Goal: Task Accomplishment & Management: Manage account settings

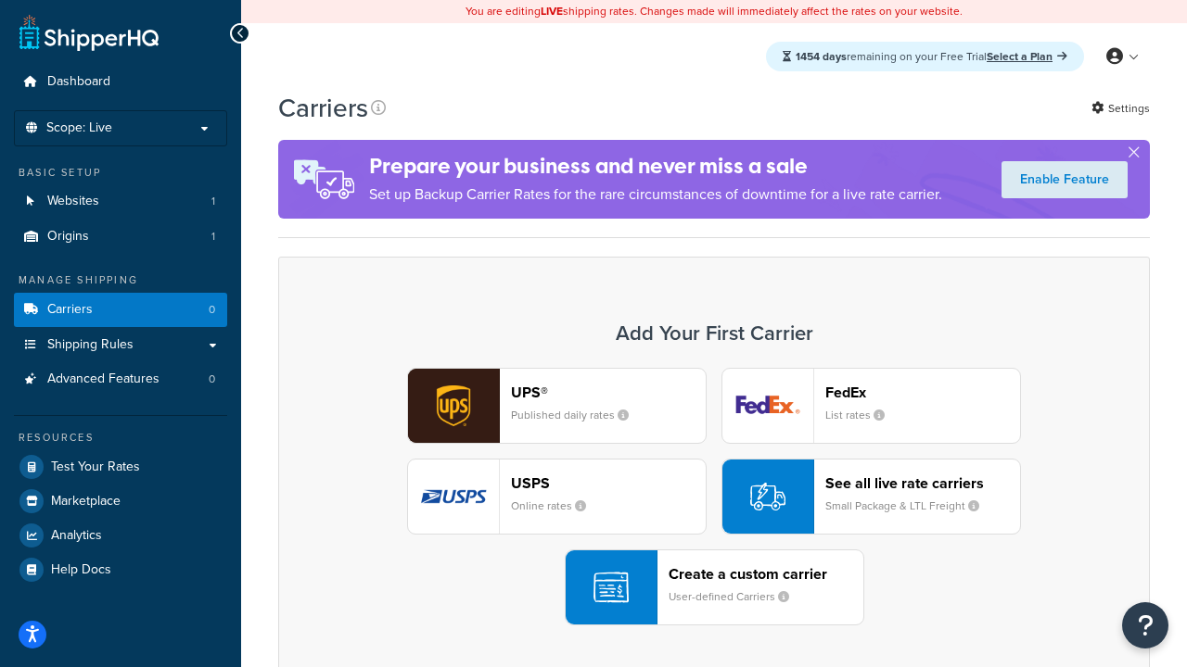
click at [714, 497] on div "UPS® Published daily rates FedEx List rates USPS Online rates See all live rate…" at bounding box center [714, 497] width 832 height 258
click at [922, 392] on header "FedEx" at bounding box center [922, 393] width 195 height 18
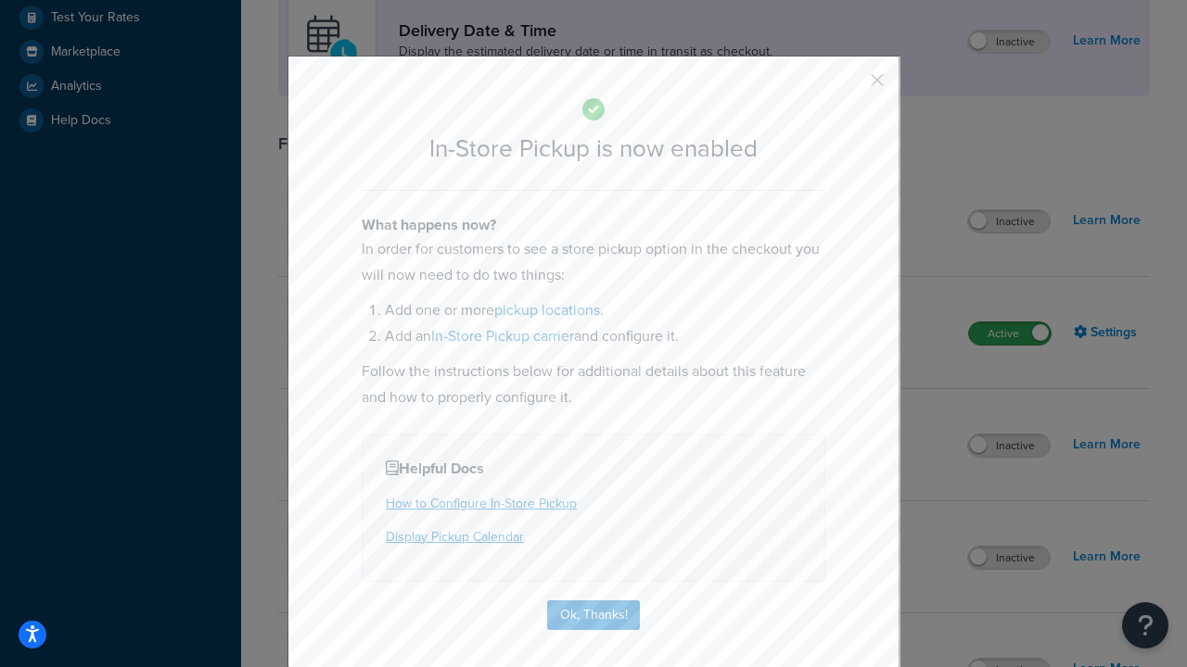
scroll to position [520, 0]
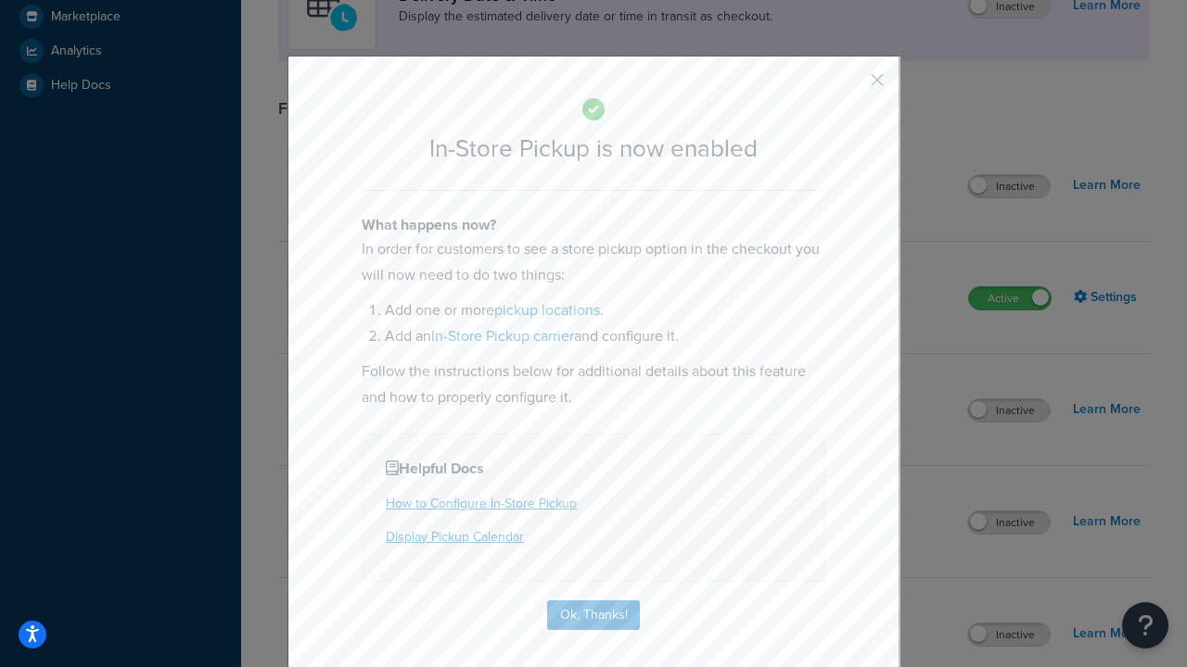
click at [849, 86] on button "button" at bounding box center [849, 86] width 5 height 5
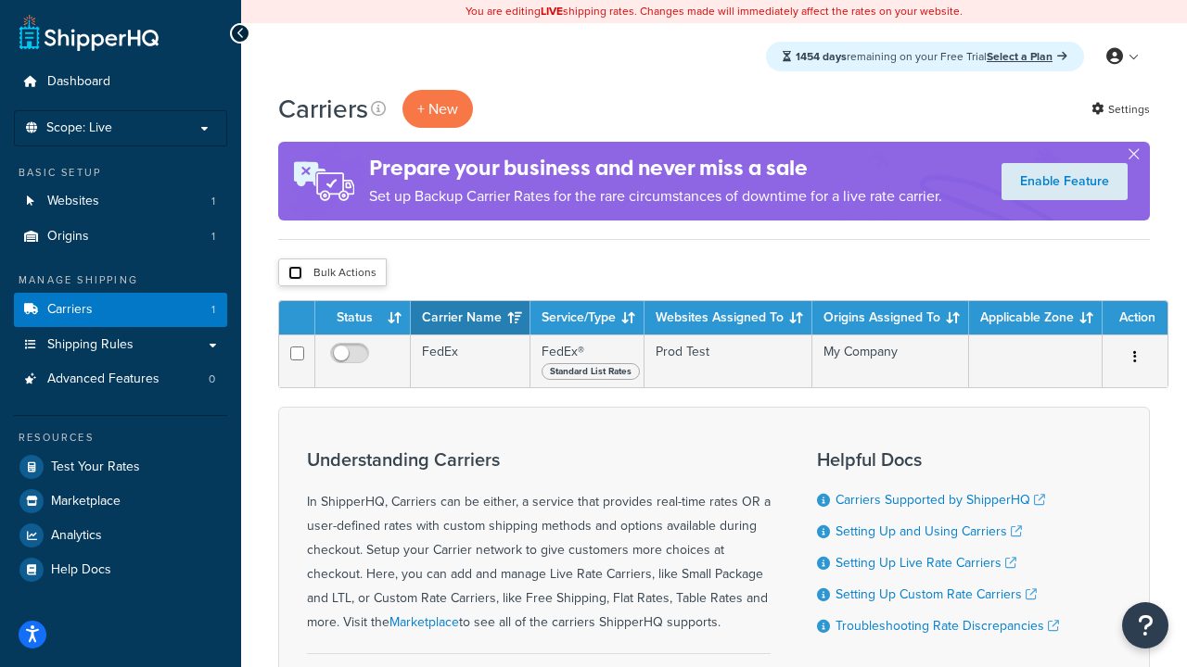
click at [295, 273] on input "checkbox" at bounding box center [295, 273] width 14 height 14
checkbox input "true"
click at [0, 0] on button "Delete" at bounding box center [0, 0] width 0 height 0
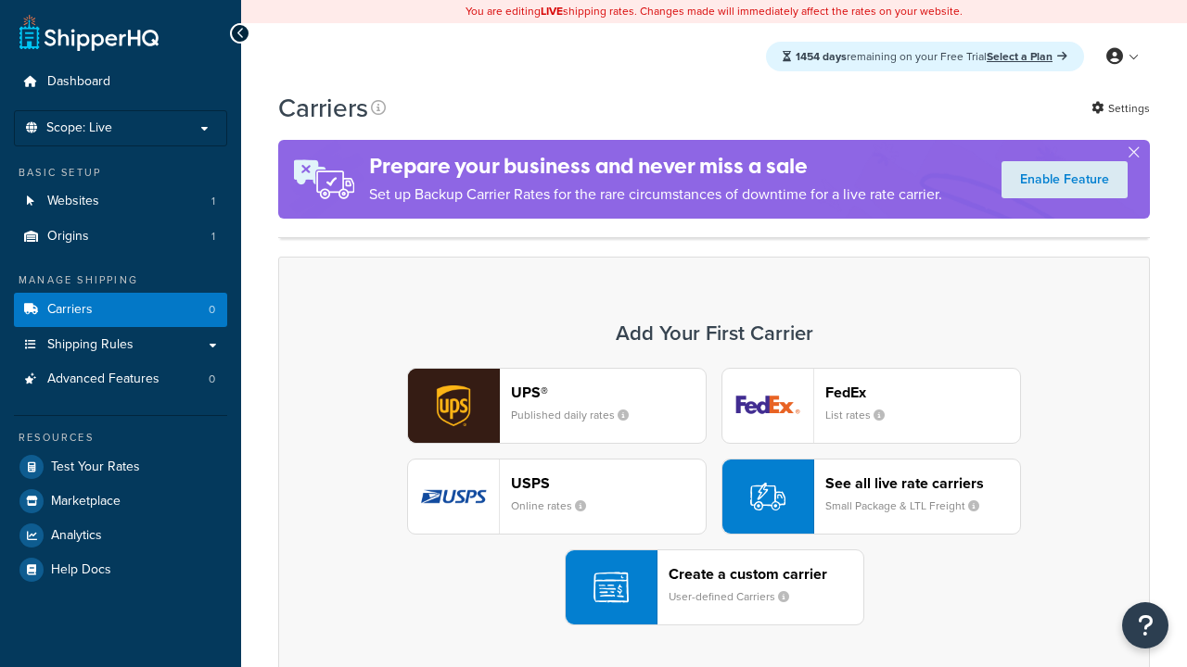
scroll to position [368, 0]
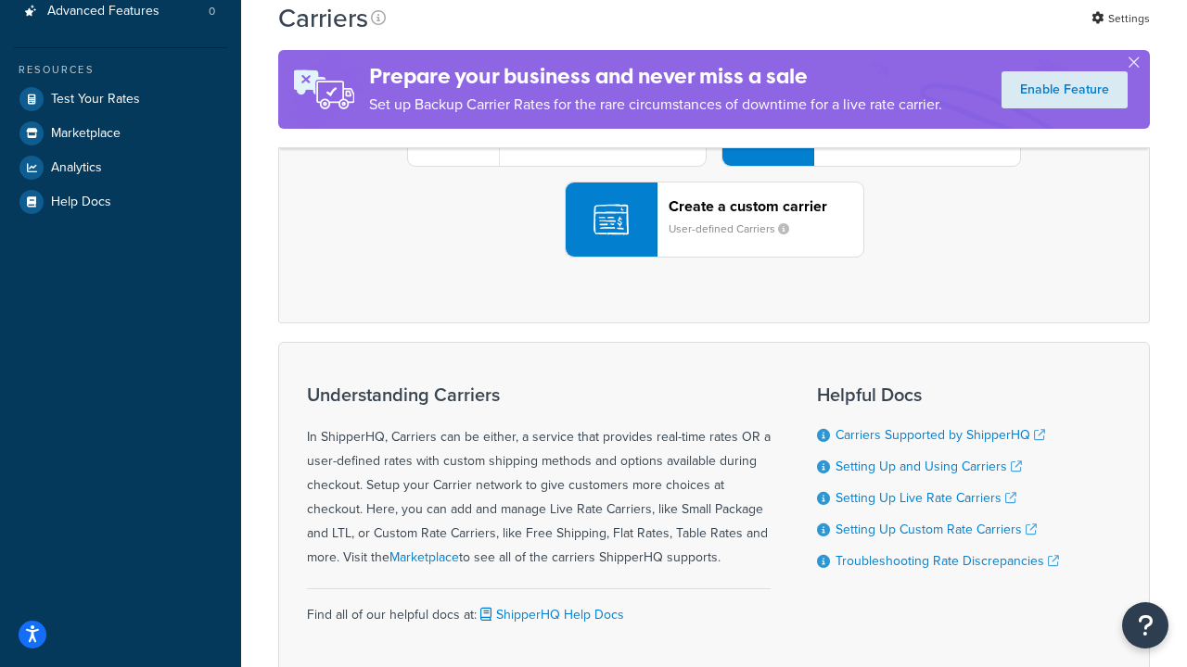
click at [714, 258] on div "UPS® Published daily rates FedEx List rates USPS Online rates See all live rate…" at bounding box center [714, 129] width 832 height 258
click at [714, 242] on div "Create a custom carrier User-defined Carriers" at bounding box center [765, 219] width 195 height 44
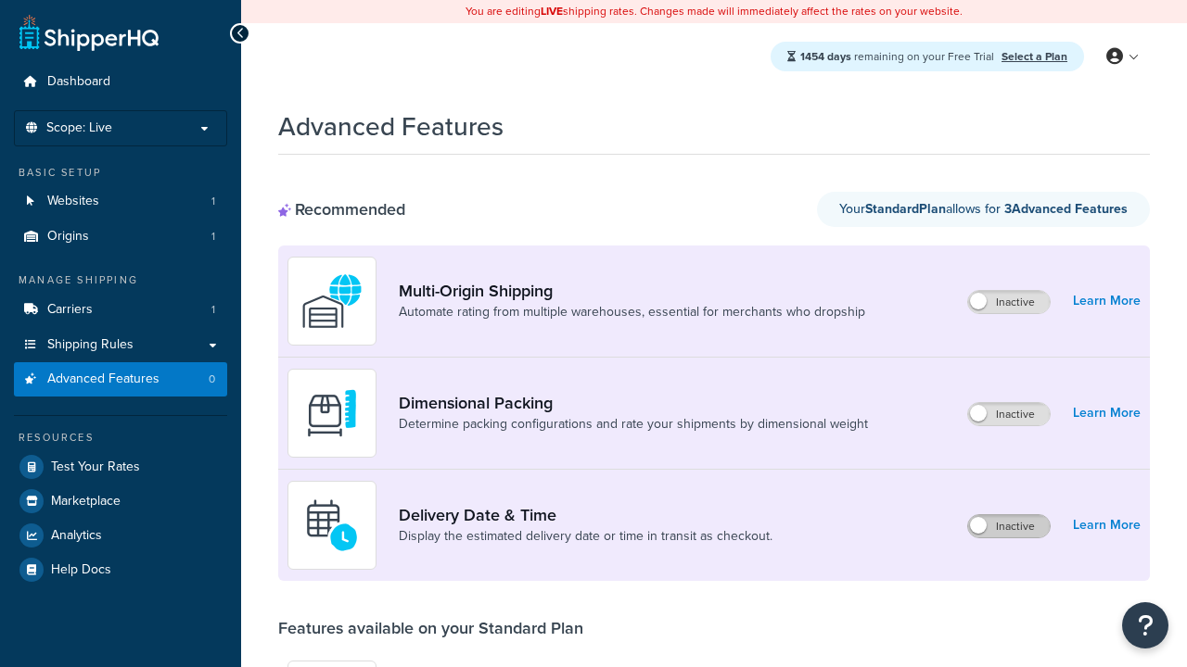
click at [1009, 527] on label "Inactive" at bounding box center [1009, 526] width 82 height 22
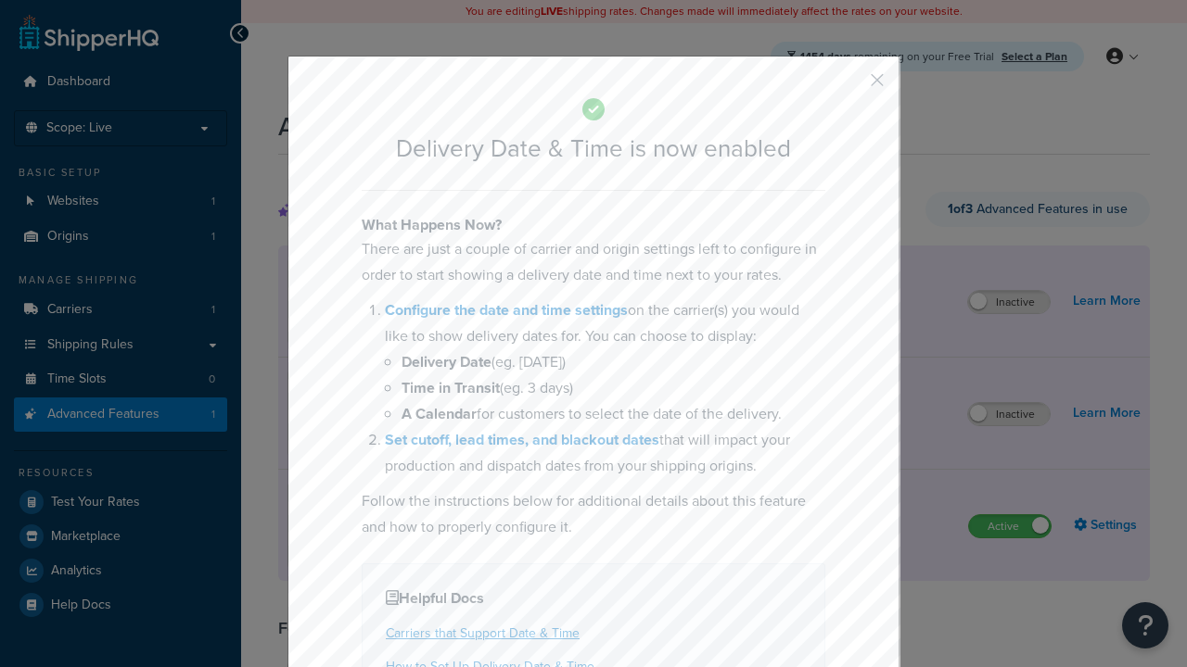
click at [849, 84] on button "button" at bounding box center [849, 86] width 5 height 5
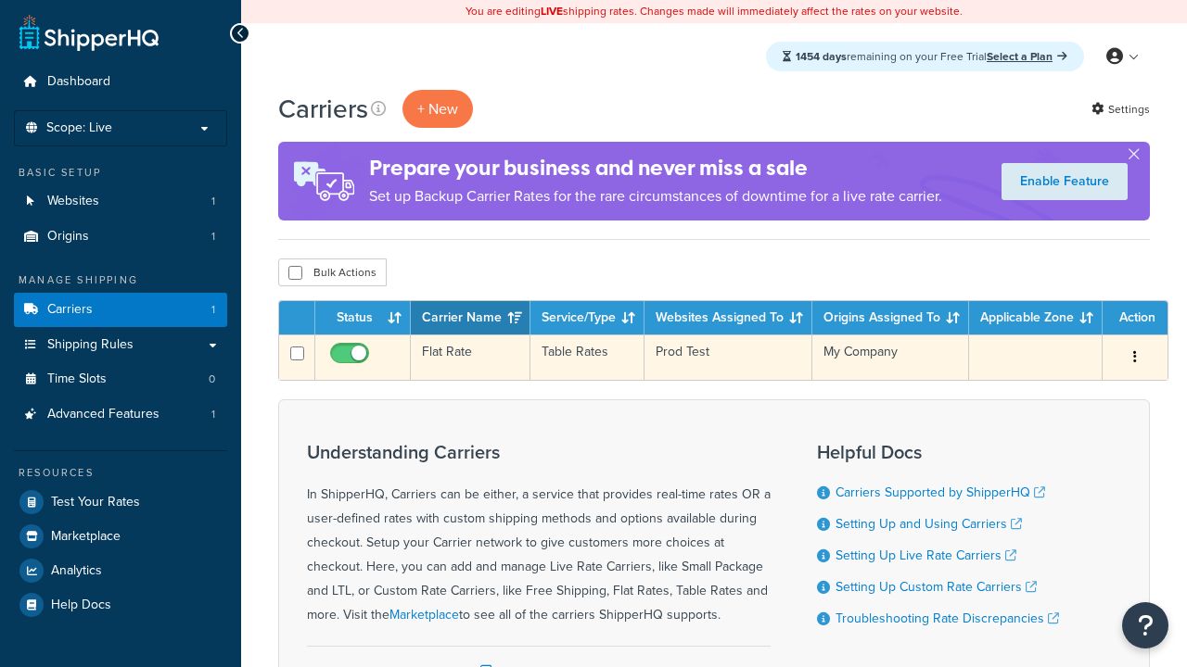
click at [470, 358] on td "Flat Rate" at bounding box center [471, 357] width 120 height 45
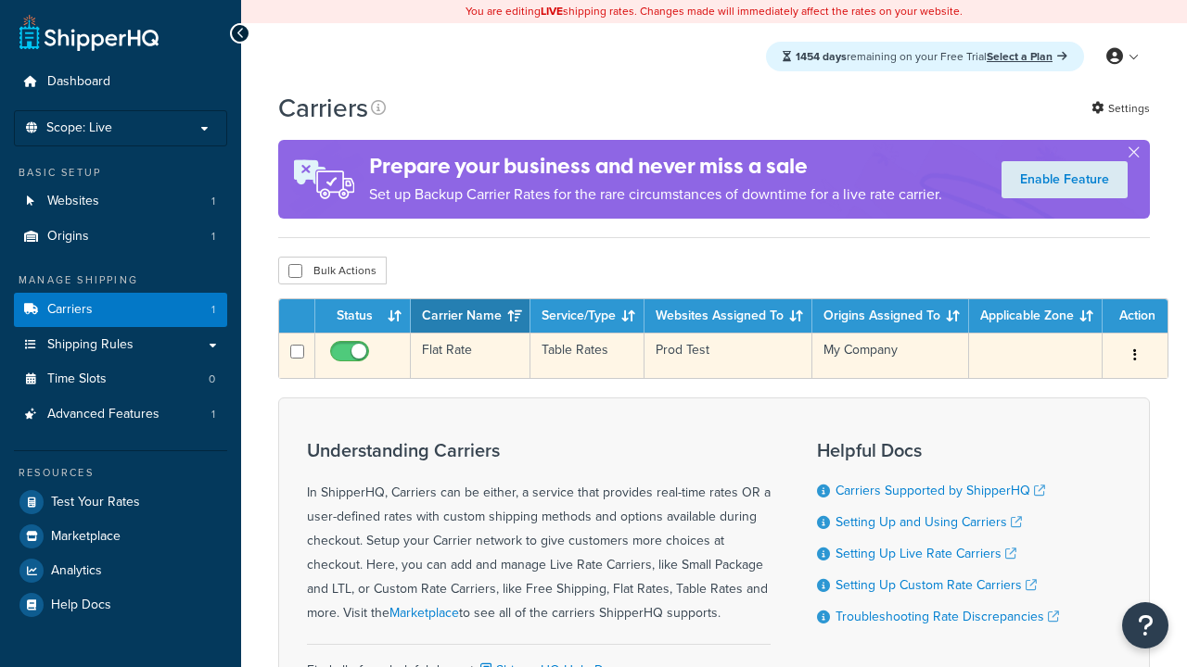
click at [470, 356] on td "Flat Rate" at bounding box center [471, 355] width 120 height 45
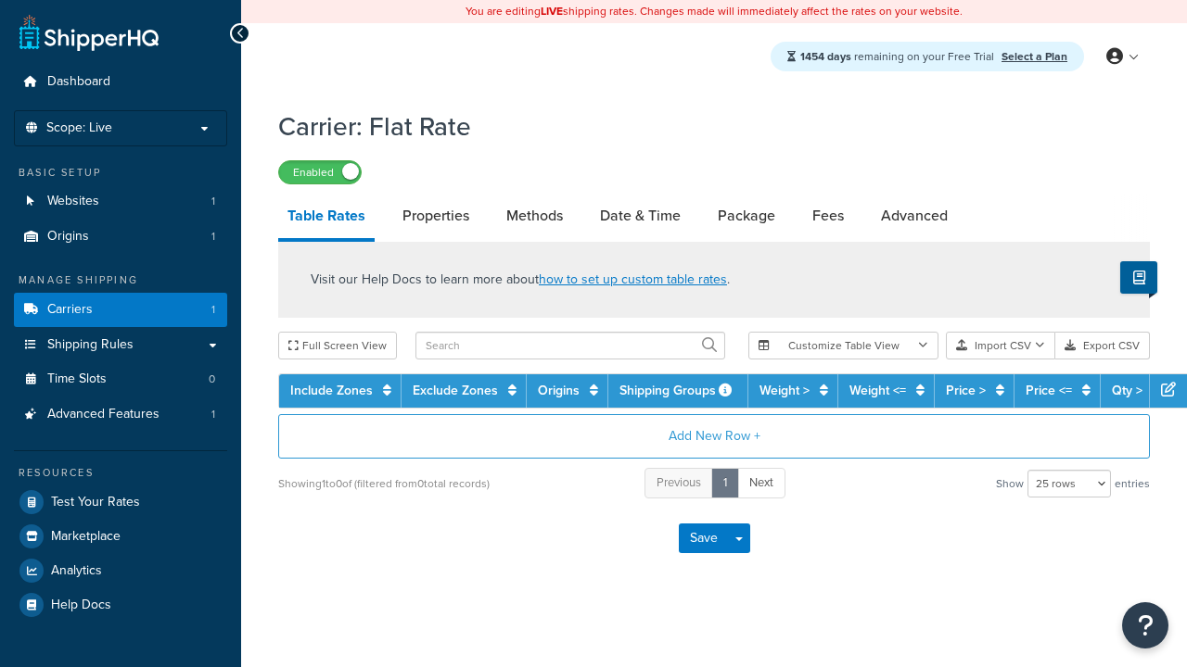
select select "25"
click at [640, 217] on link "Date & Time" at bounding box center [640, 216] width 99 height 44
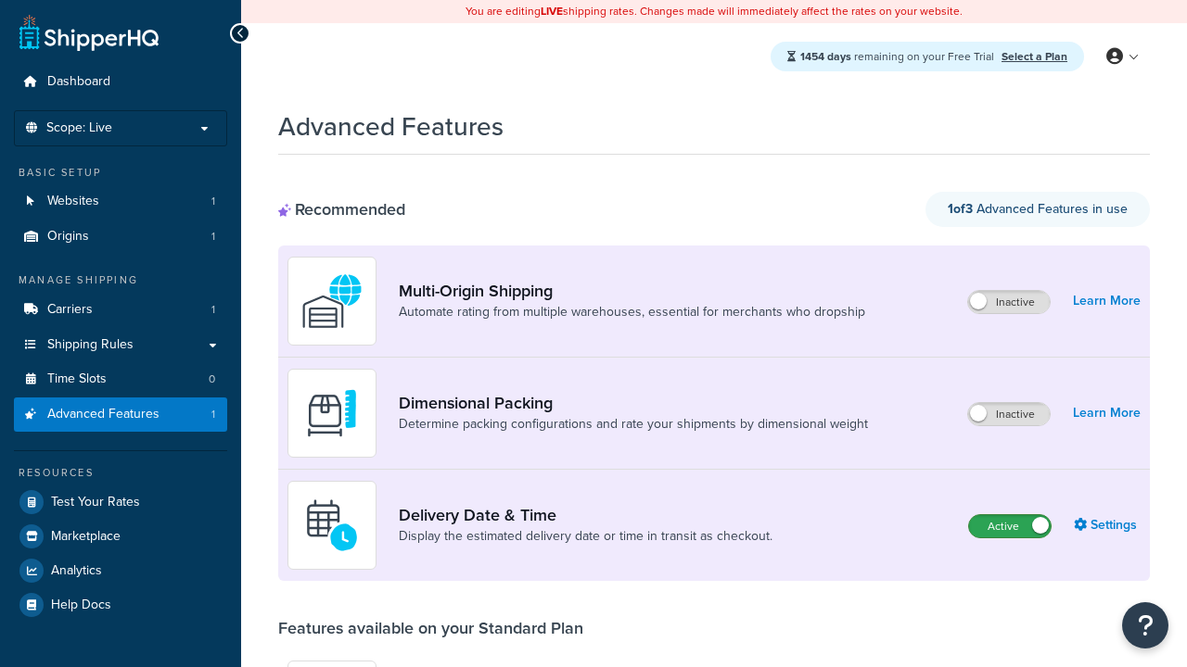
click at [1010, 527] on label "Active" at bounding box center [1010, 526] width 82 height 22
